Goal: Information Seeking & Learning: Learn about a topic

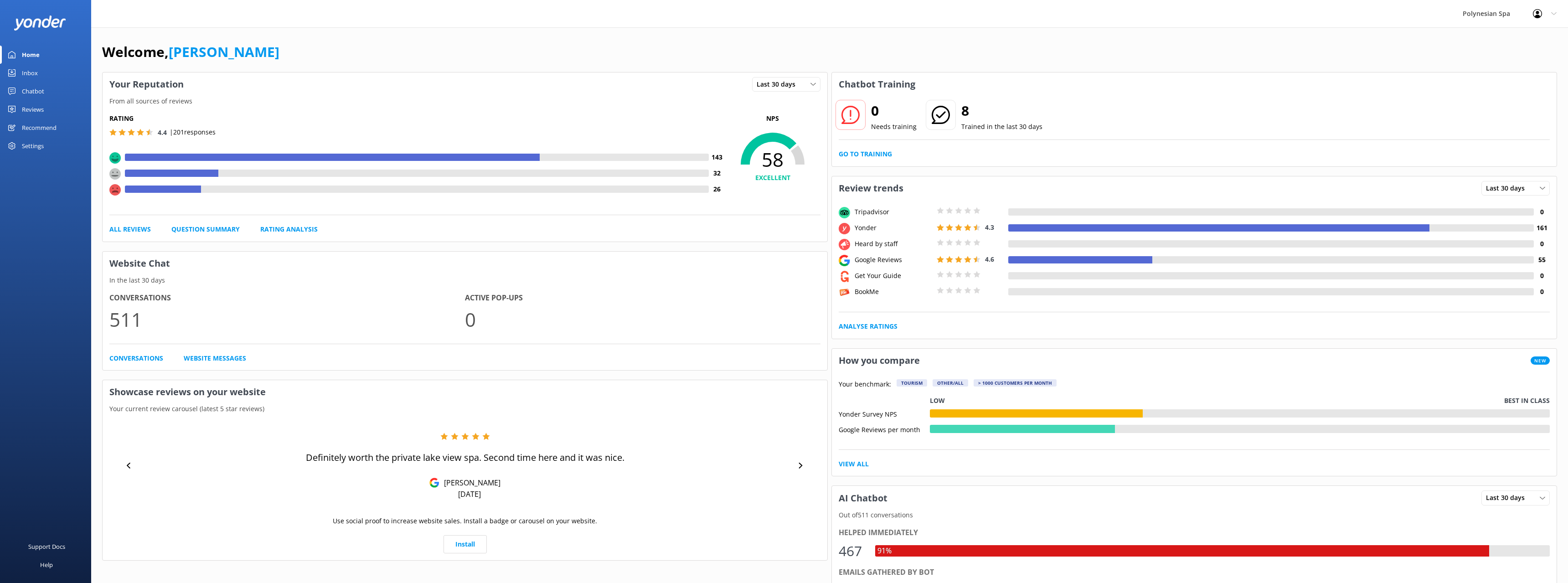
click at [42, 54] on link "Home" at bounding box center [45, 54] width 91 height 18
click at [875, 150] on link "Go to Training" at bounding box center [865, 153] width 54 height 10
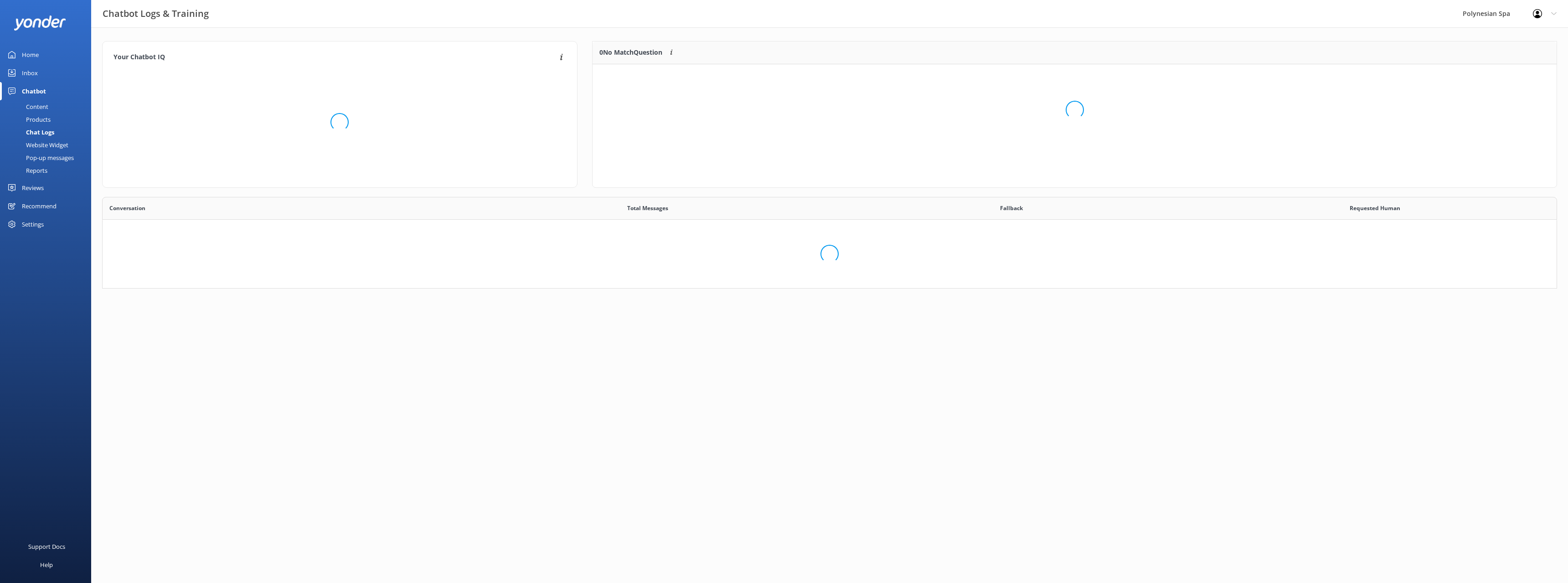
scroll to position [114, 964]
